Goal: Navigation & Orientation: Understand site structure

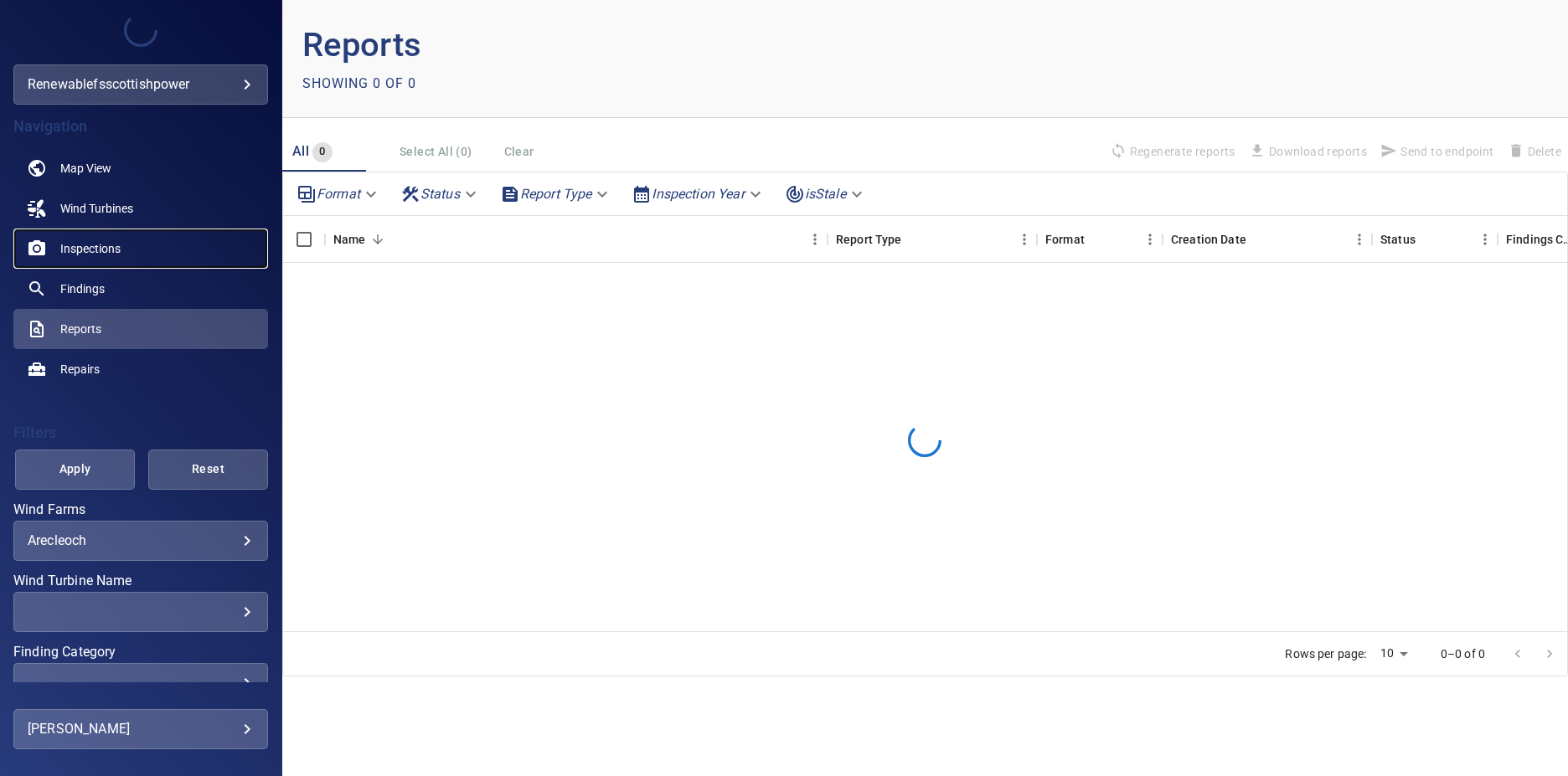
click at [129, 229] on link "Inspections" at bounding box center [141, 249] width 254 height 40
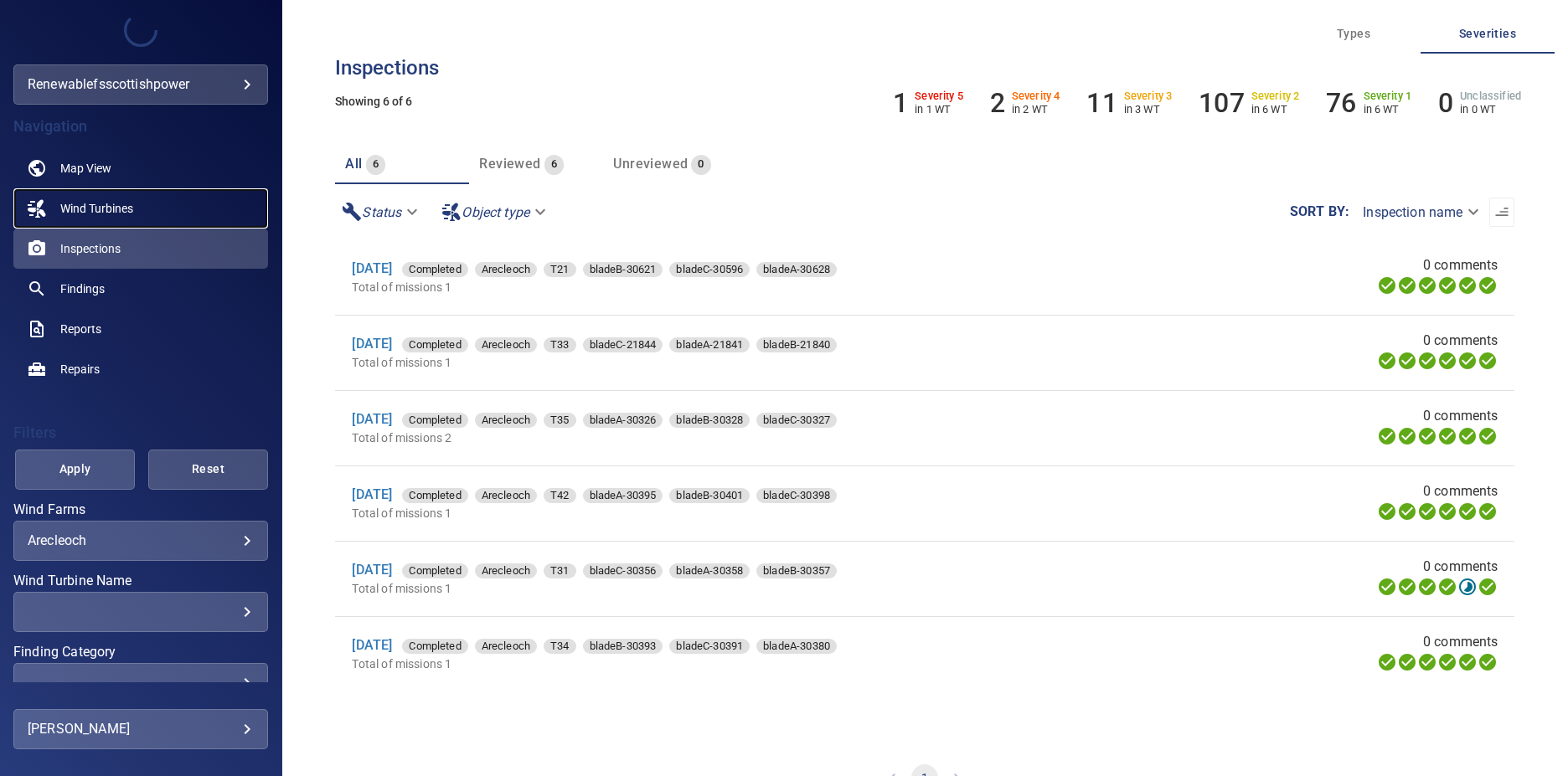
click at [149, 207] on link "Wind Turbines" at bounding box center [141, 209] width 254 height 40
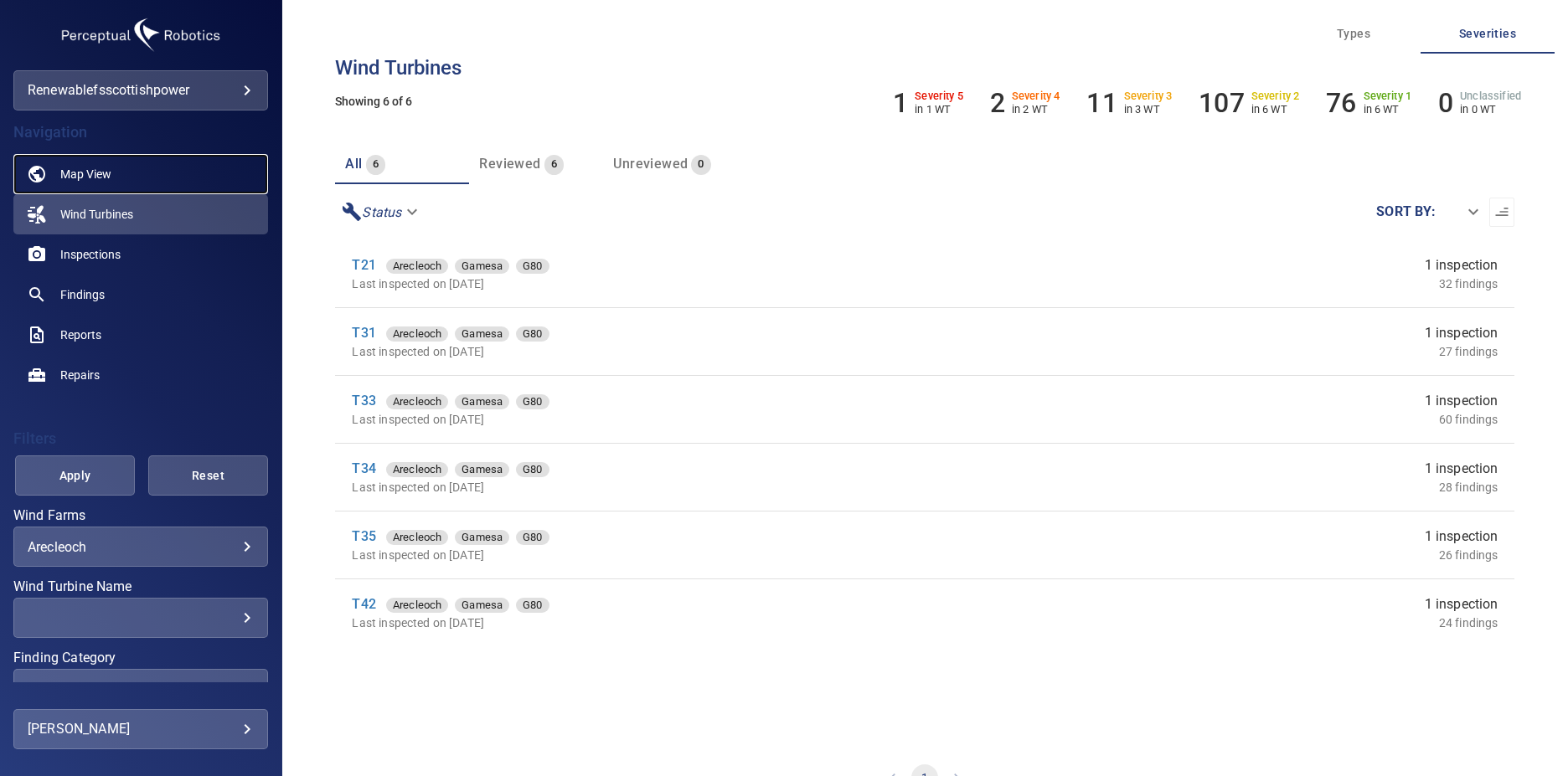
click at [135, 180] on link "Map View" at bounding box center [141, 174] width 254 height 40
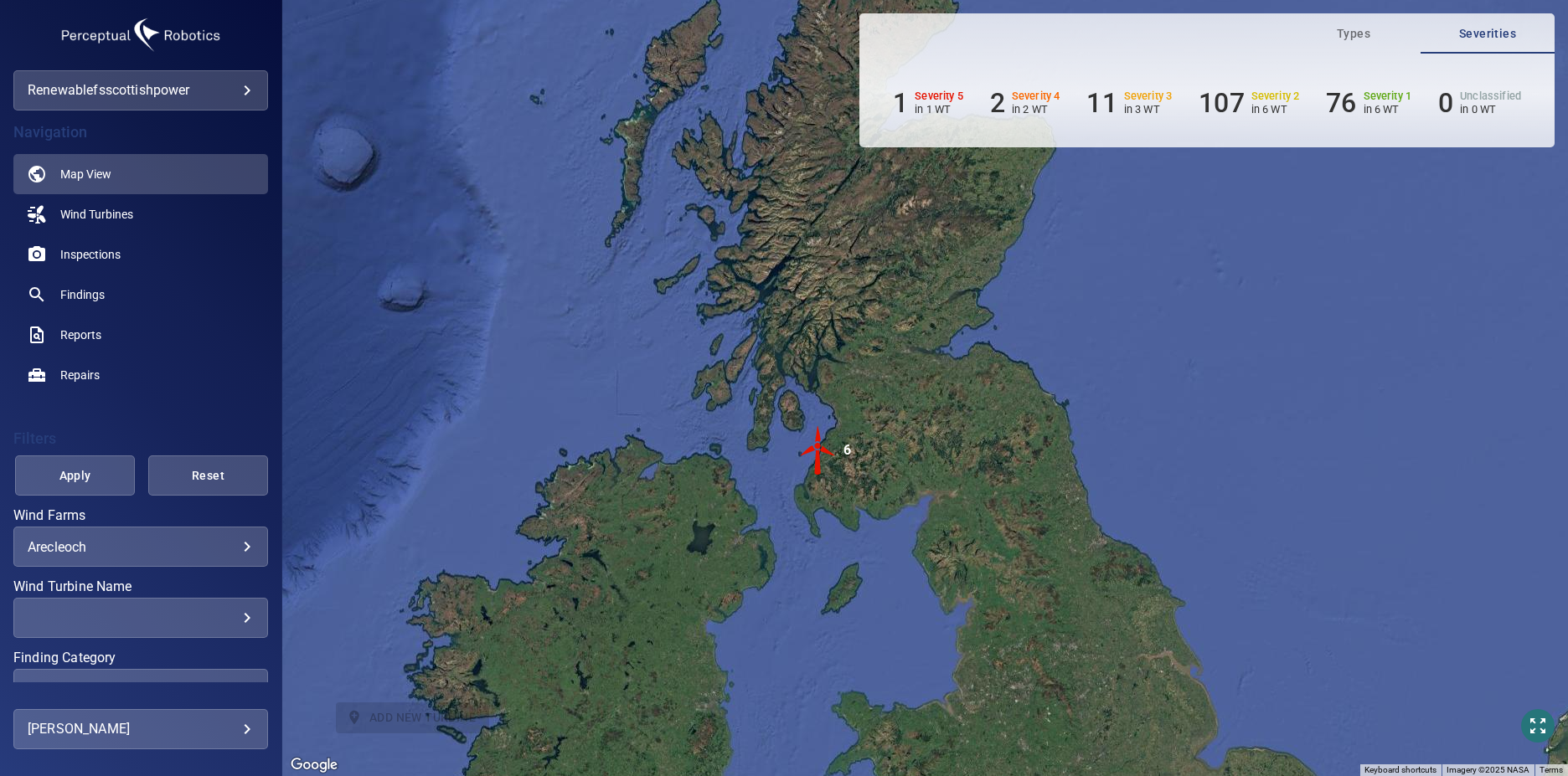
click at [815, 469] on img "6" at bounding box center [817, 450] width 50 height 50
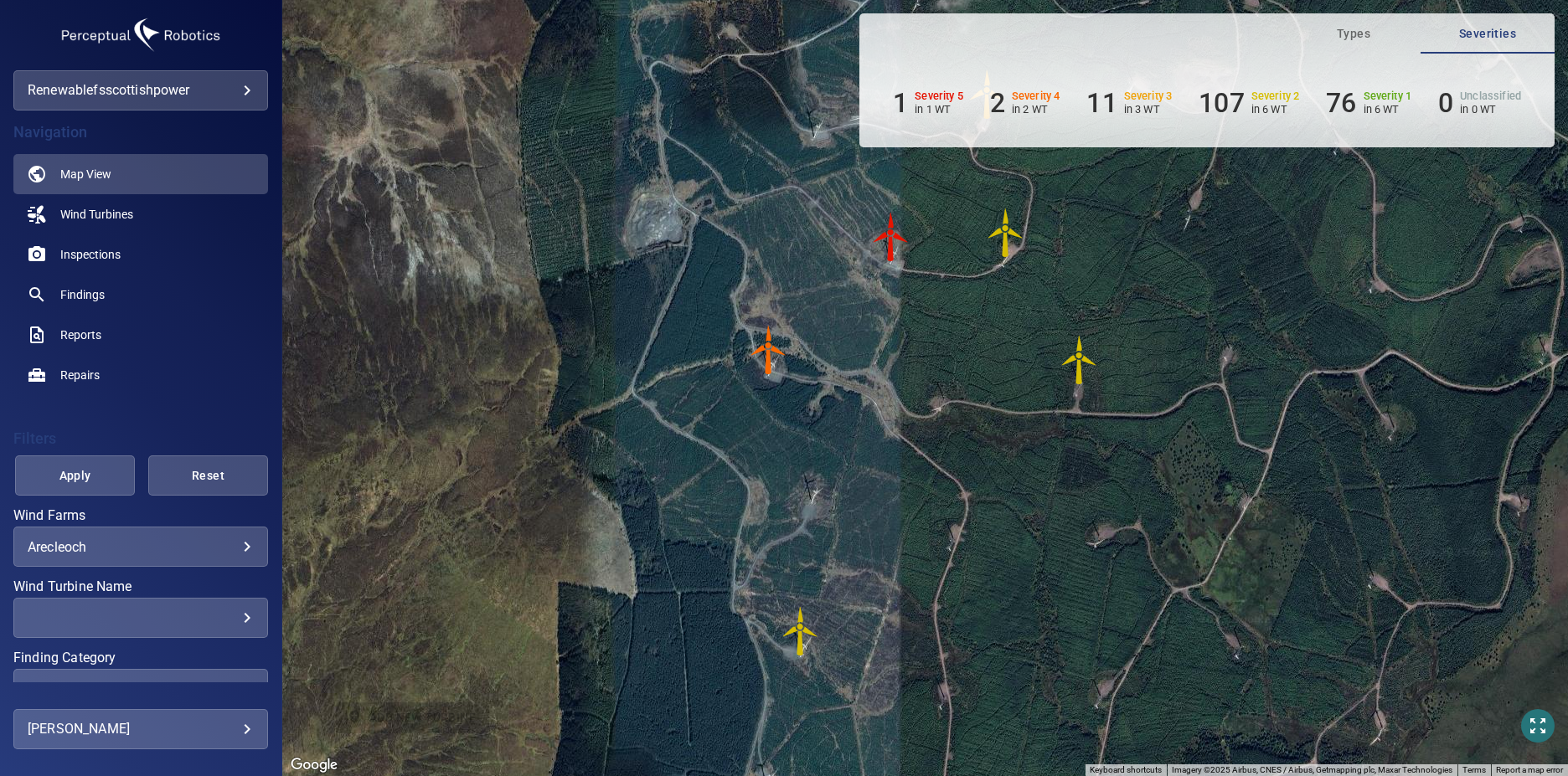
click at [891, 242] on img "T34" at bounding box center [891, 236] width 50 height 50
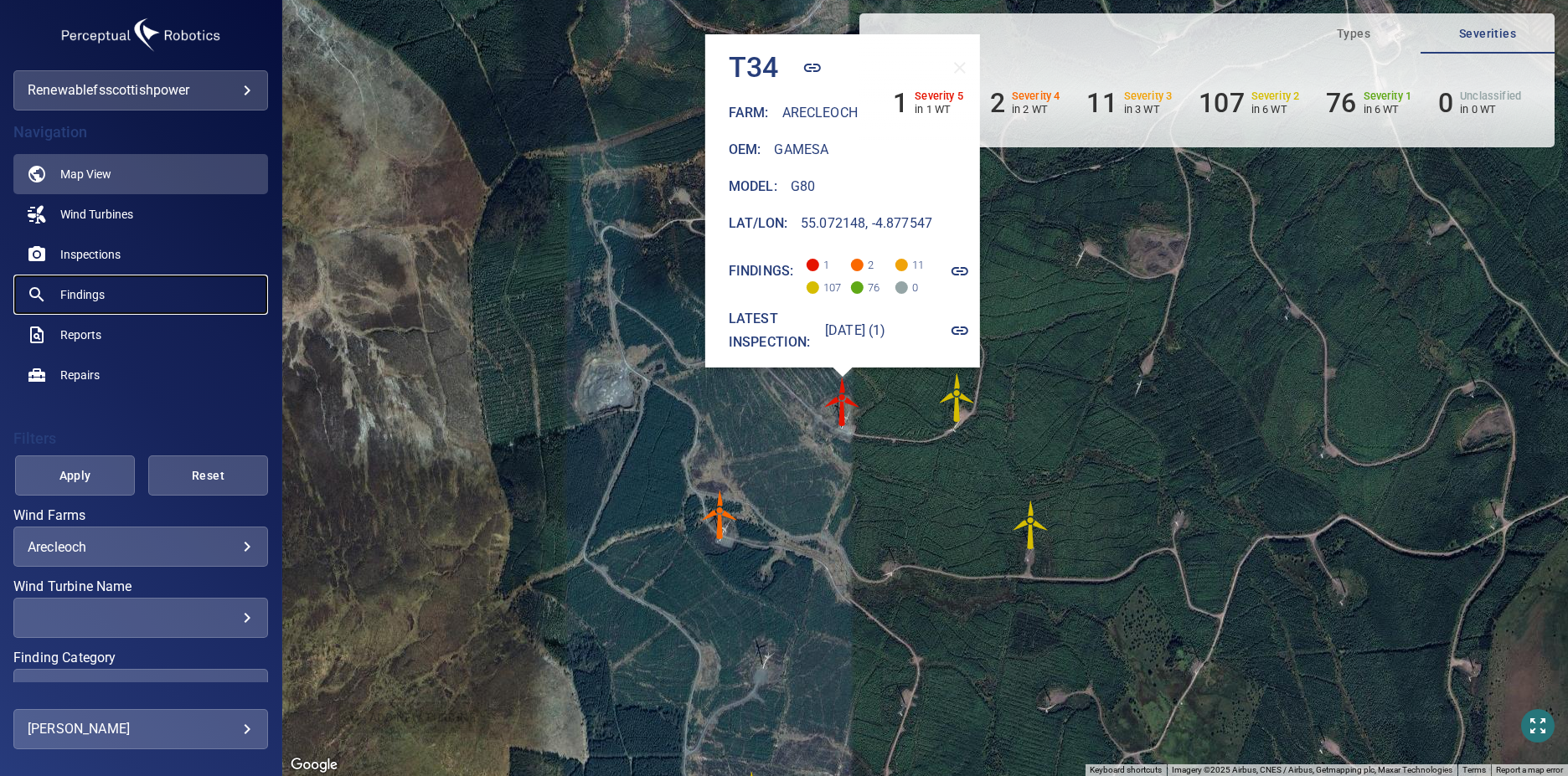
click at [118, 301] on link "Findings" at bounding box center [141, 295] width 254 height 40
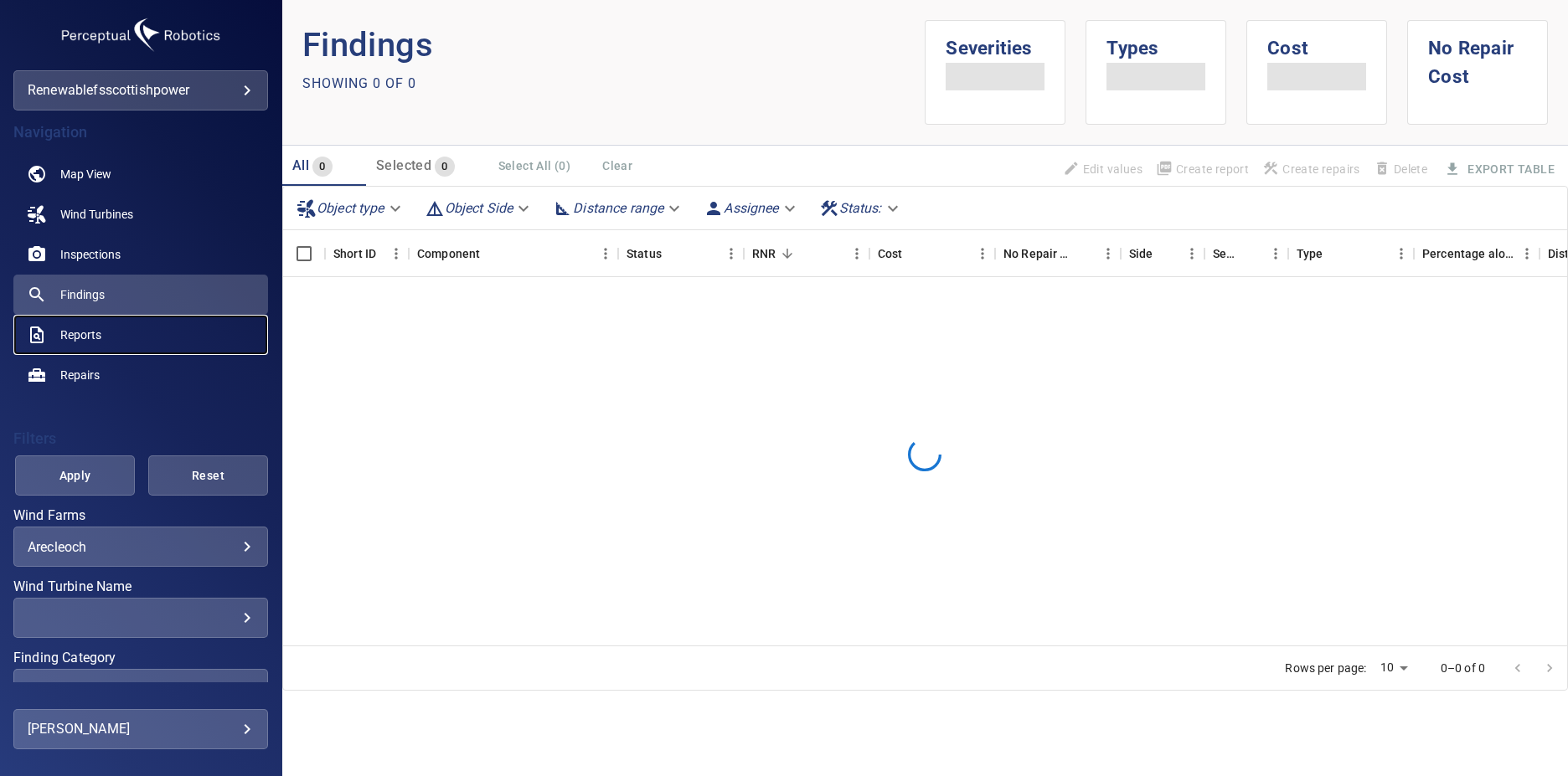
click at [99, 347] on link "Reports" at bounding box center [141, 335] width 254 height 40
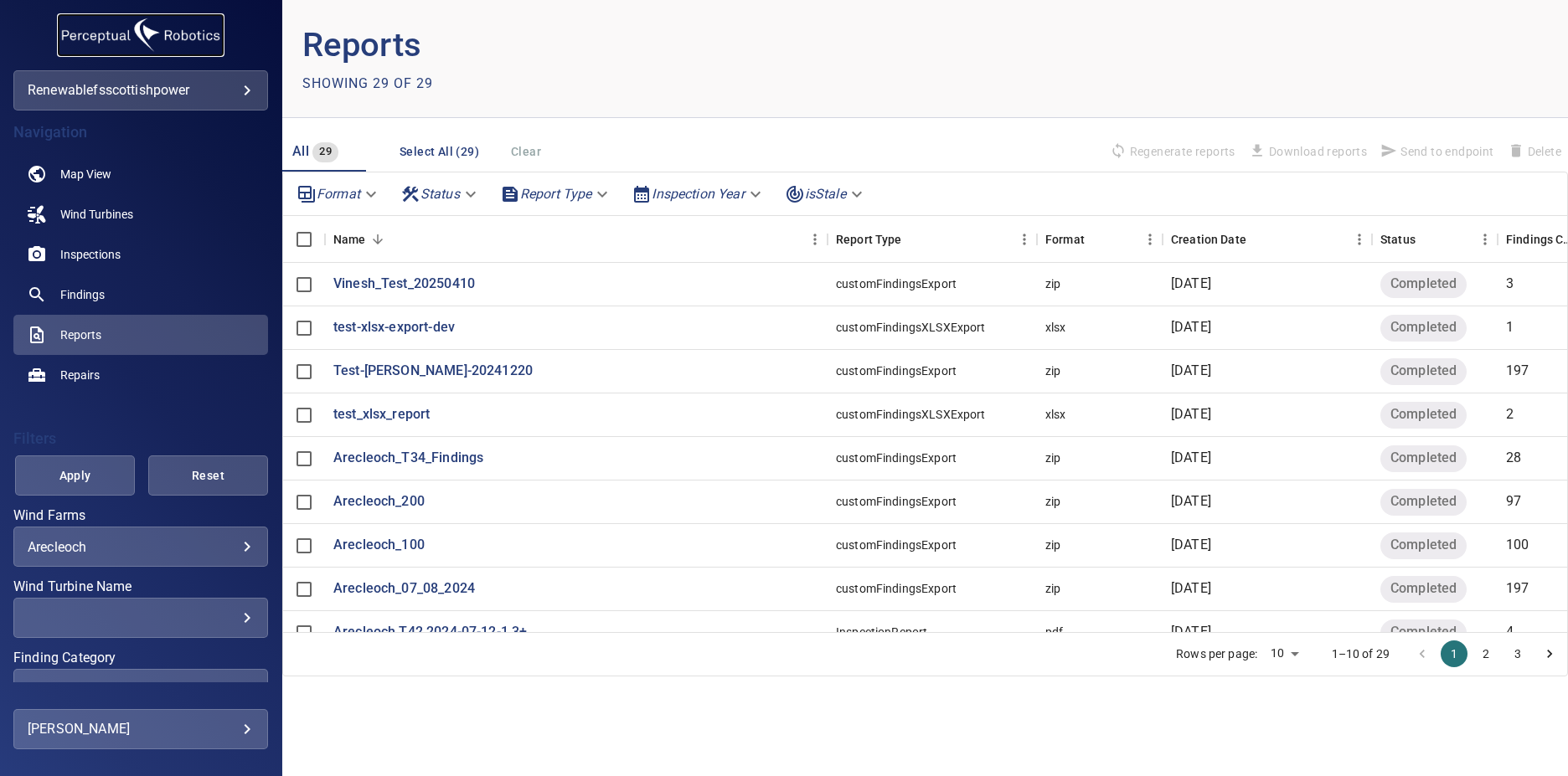
click at [92, 44] on img at bounding box center [140, 36] width 168 height 44
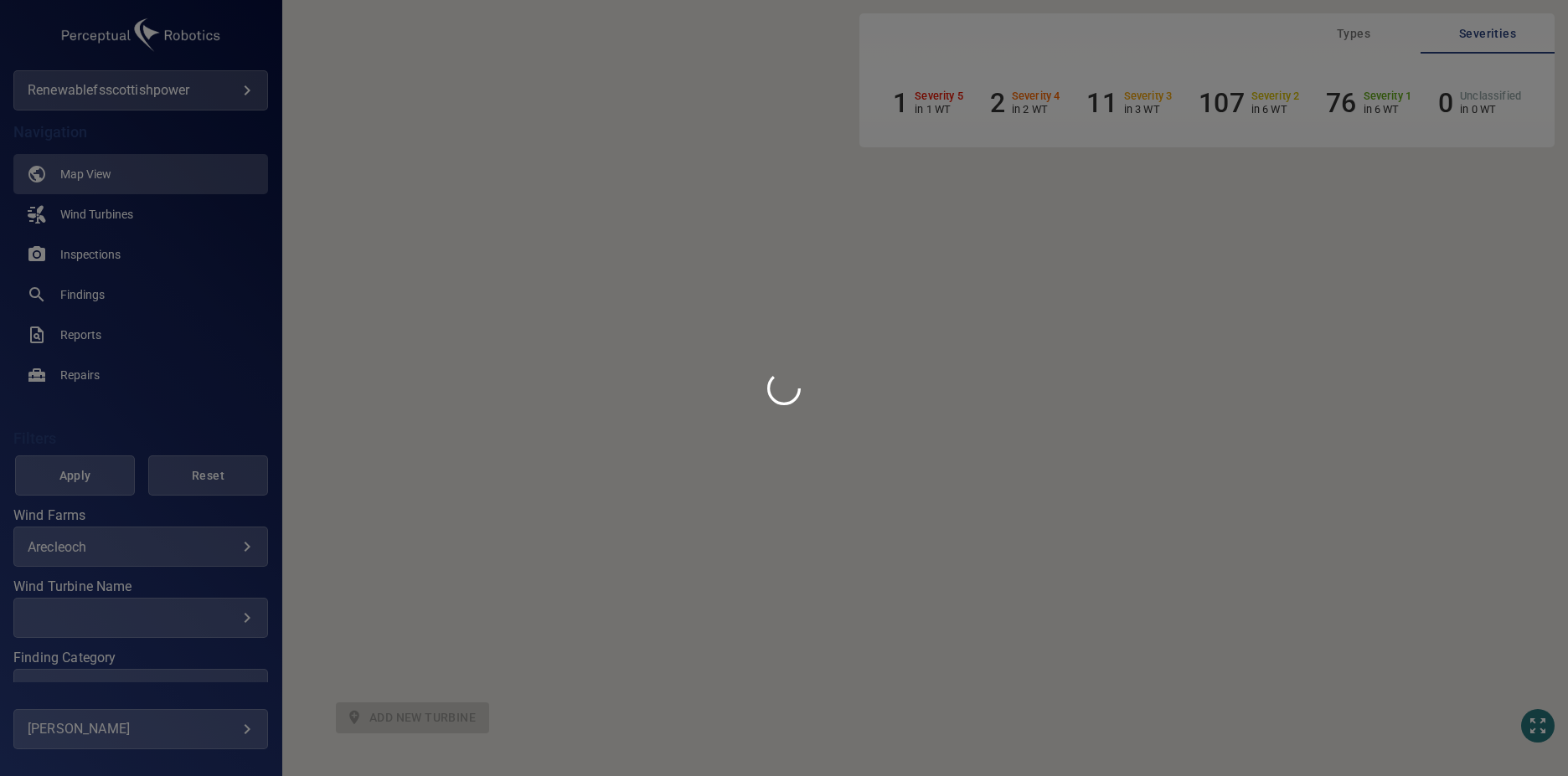
click at [93, 93] on div at bounding box center [784, 388] width 1568 height 776
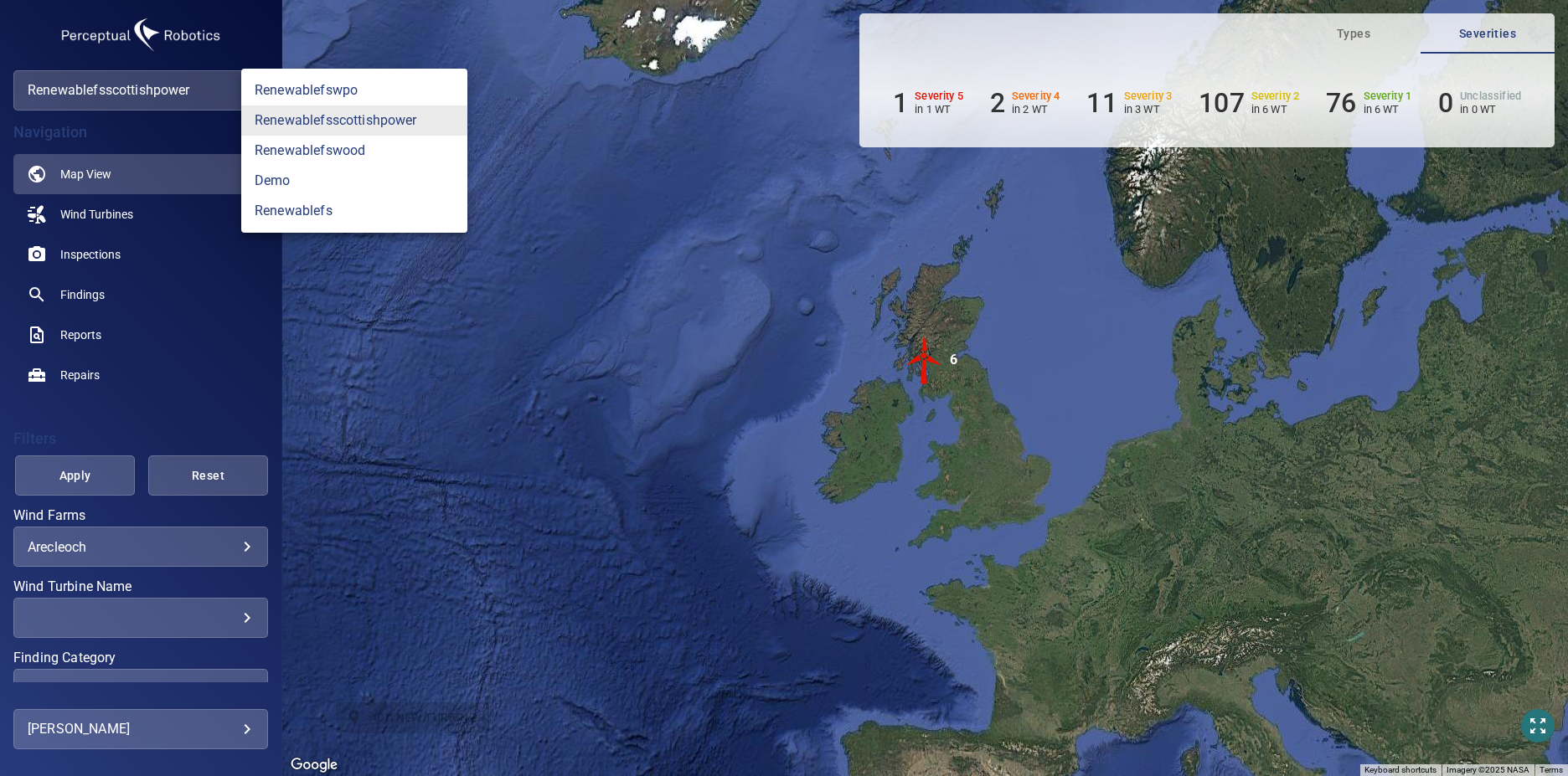
click at [221, 94] on body "**********" at bounding box center [784, 388] width 1568 height 776
click at [304, 178] on link "demo" at bounding box center [354, 180] width 226 height 30
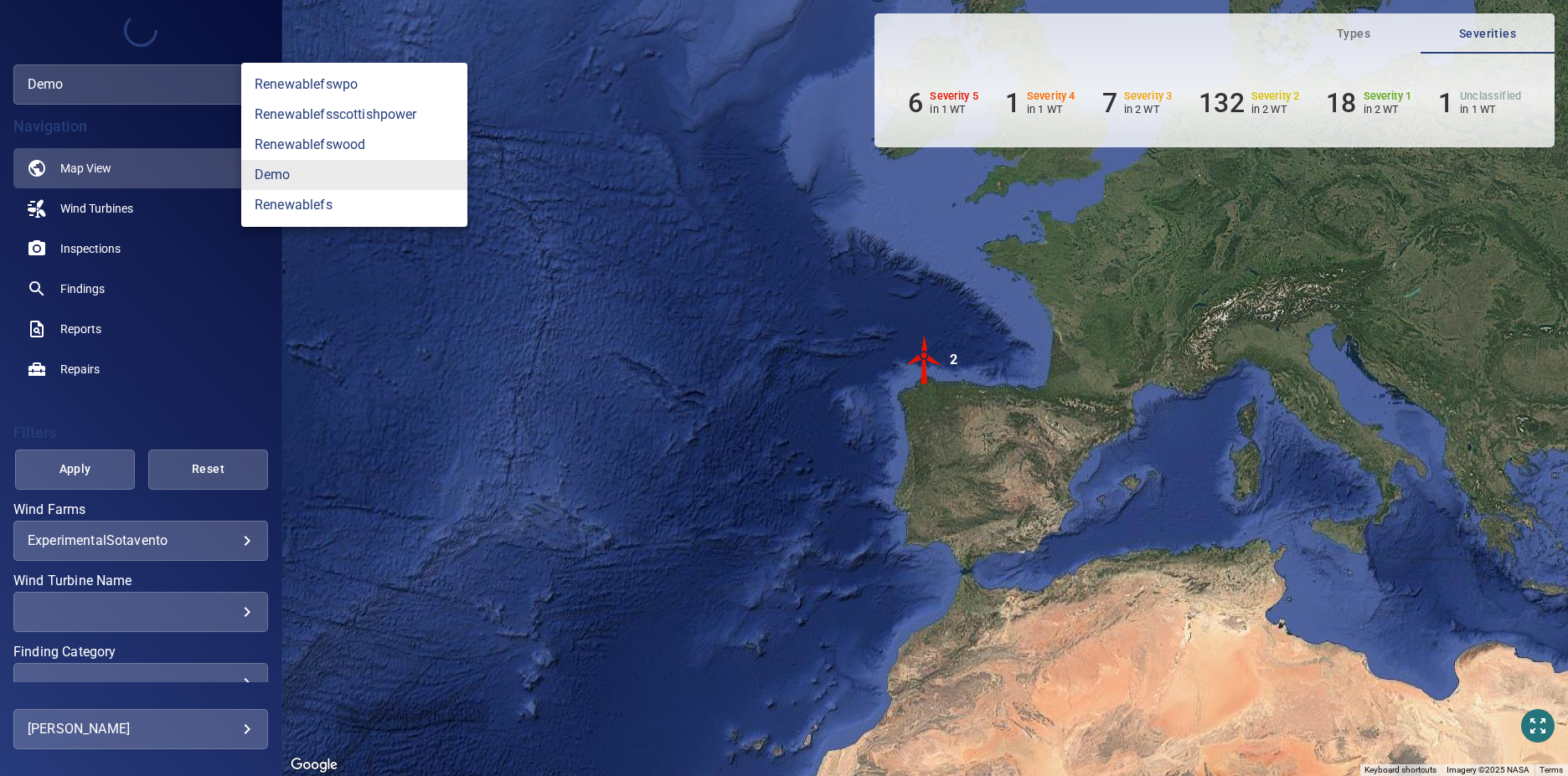
click at [218, 81] on body "**********" at bounding box center [784, 388] width 1568 height 776
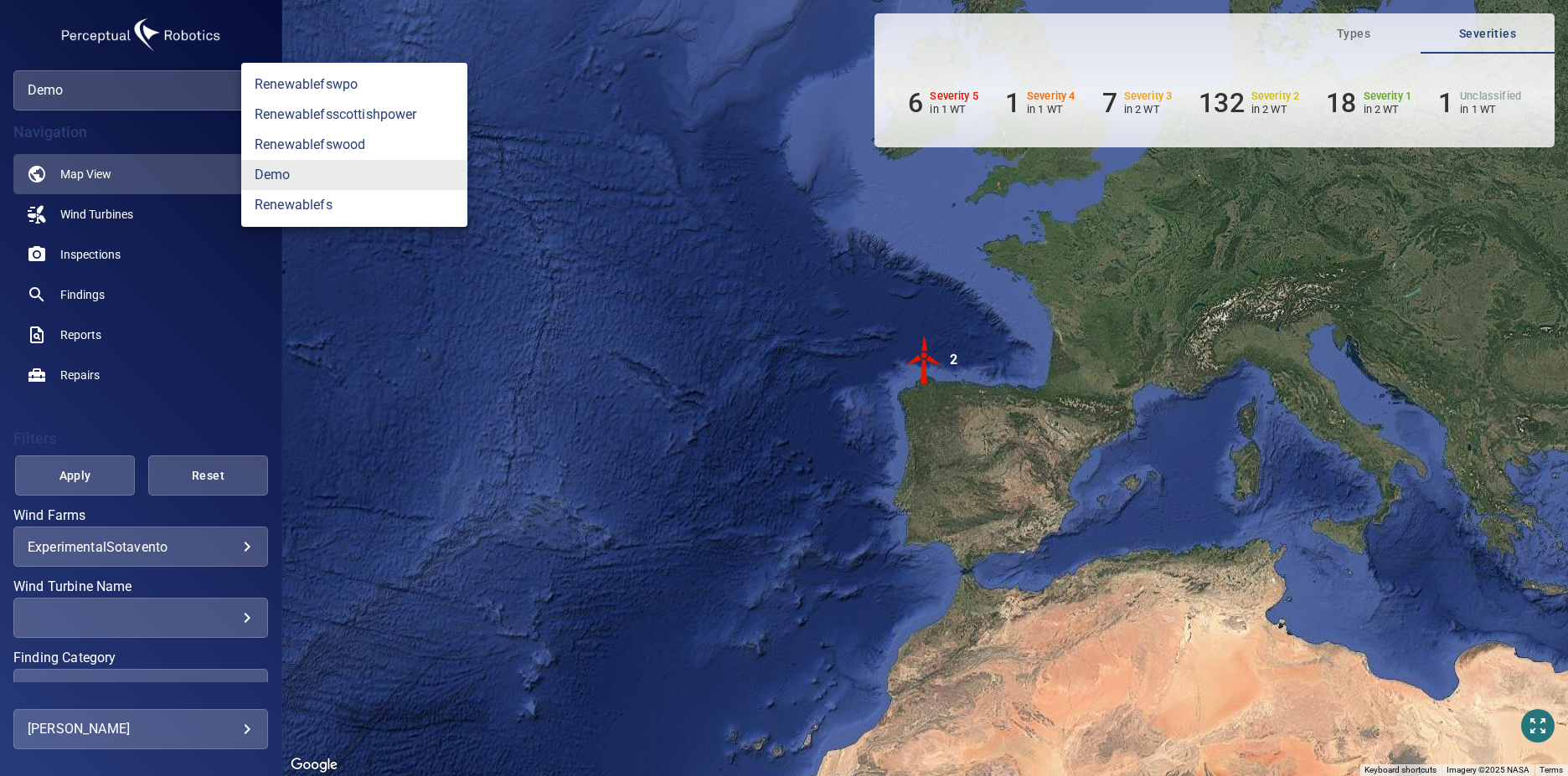
click at [162, 390] on div at bounding box center [784, 388] width 1568 height 776
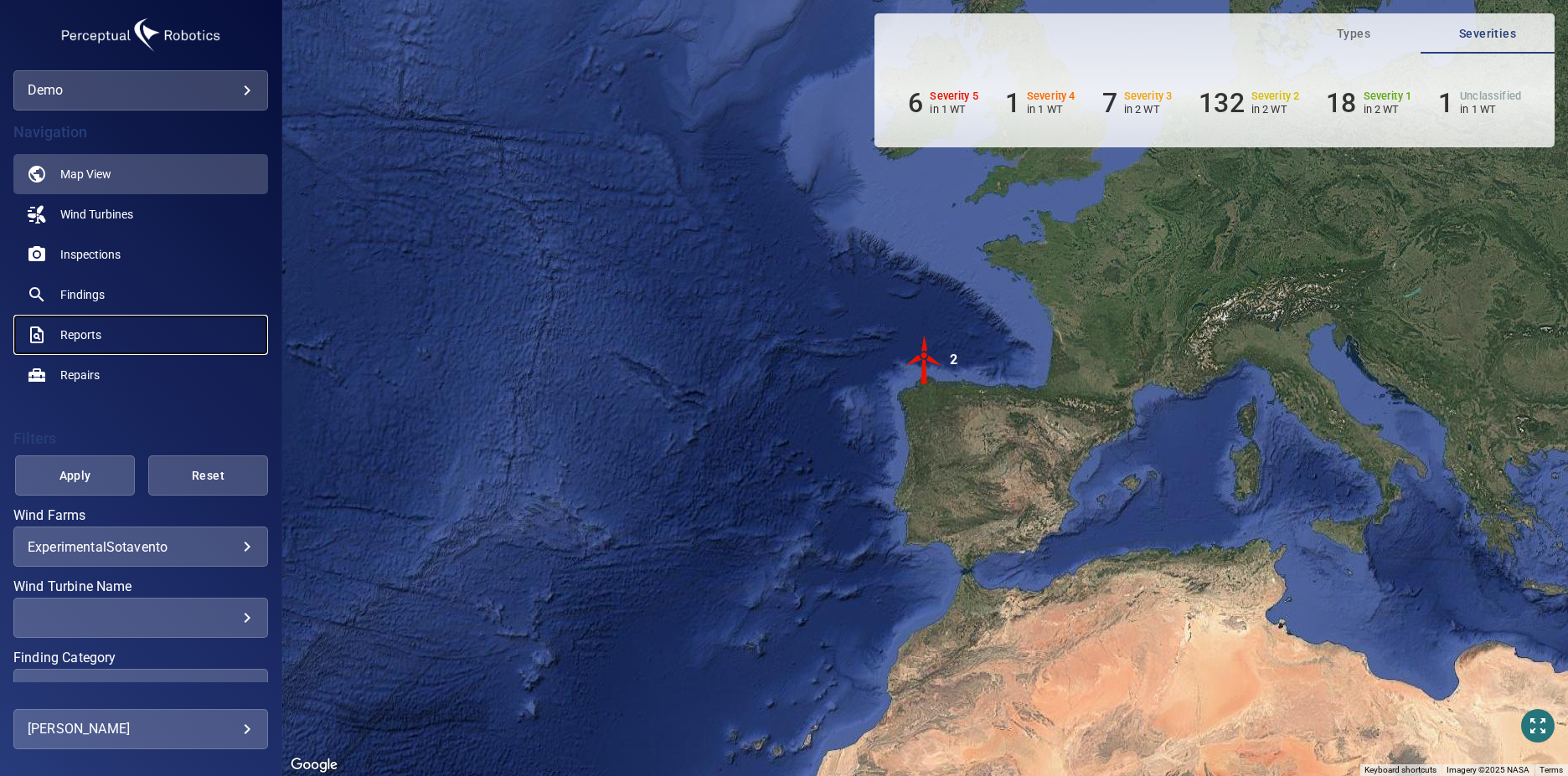
click at [98, 338] on span "Reports" at bounding box center [81, 335] width 41 height 16
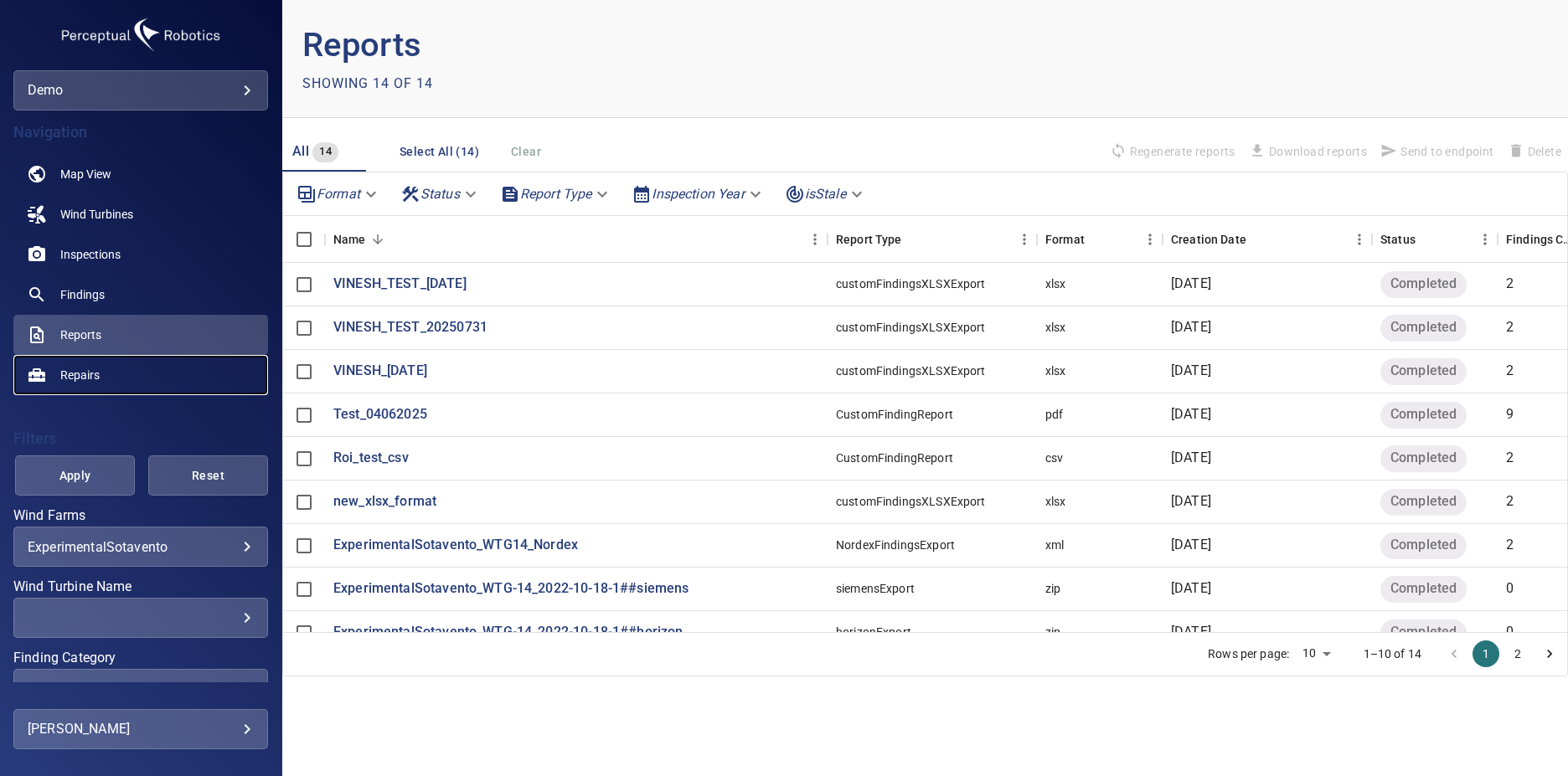
click at [103, 377] on link "Repairs" at bounding box center [141, 375] width 254 height 40
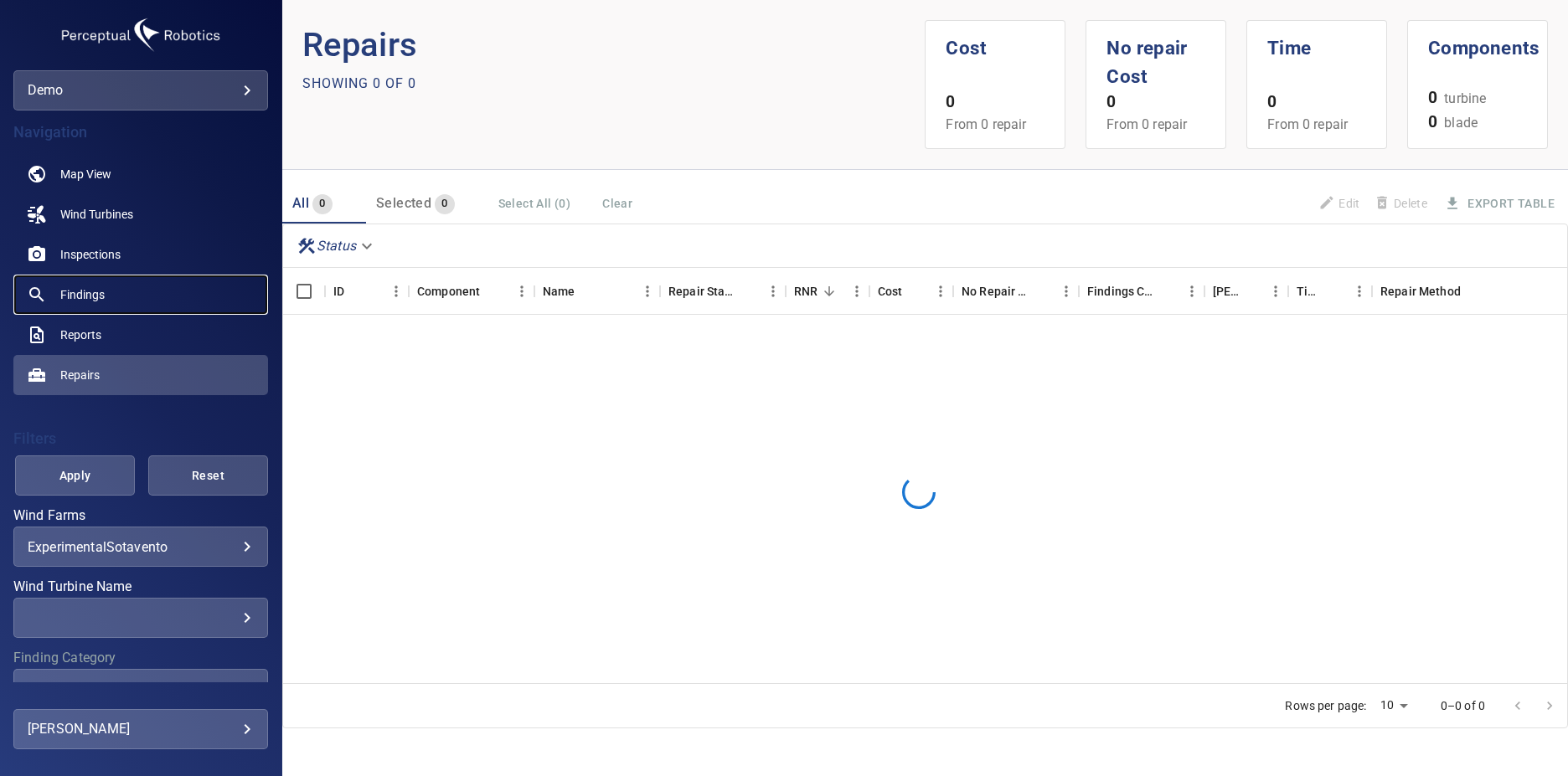
click at [143, 301] on link "Findings" at bounding box center [141, 295] width 254 height 40
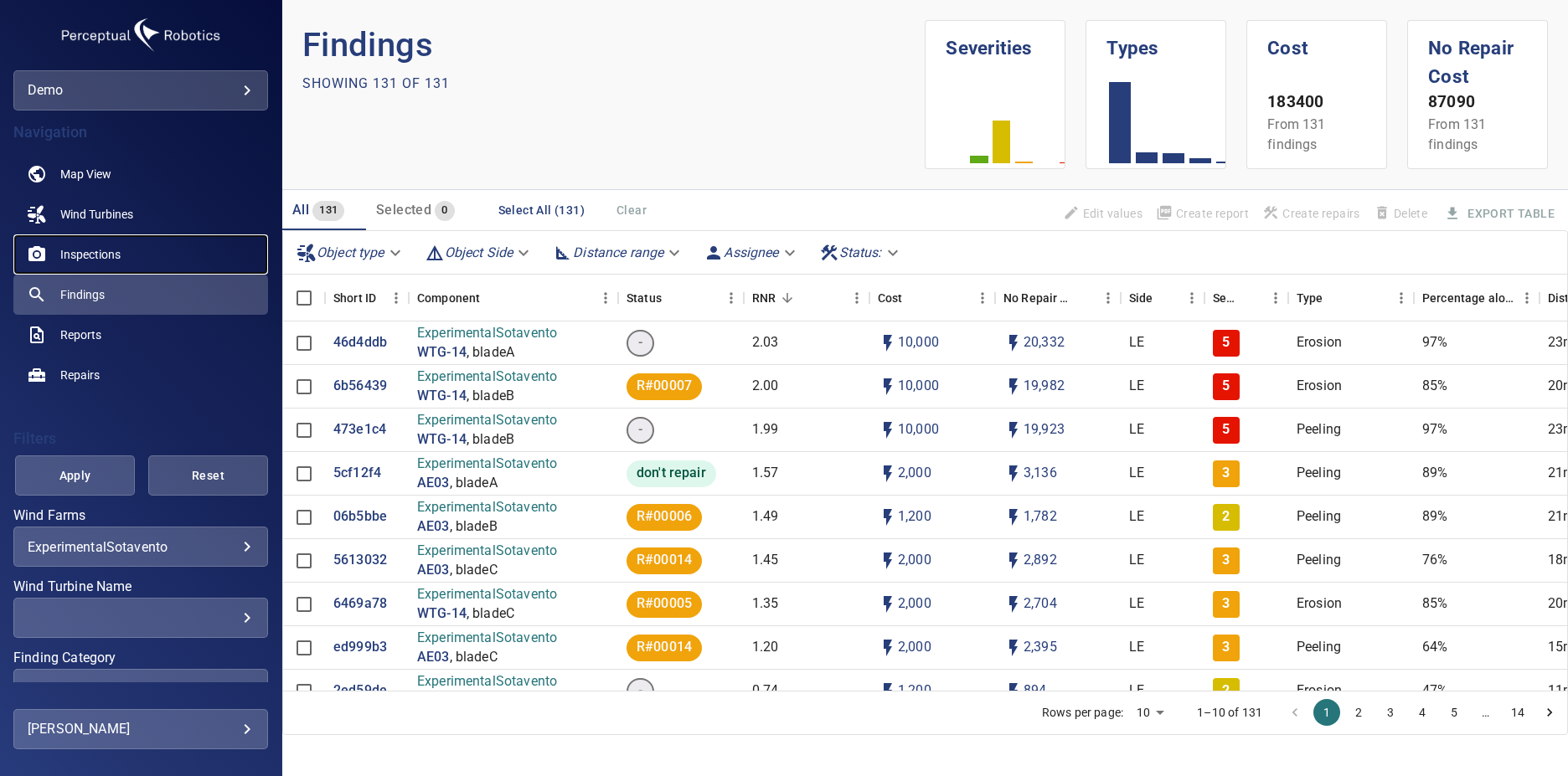
click at [126, 257] on link "Inspections" at bounding box center [141, 254] width 254 height 40
